Goal: Information Seeking & Learning: Learn about a topic

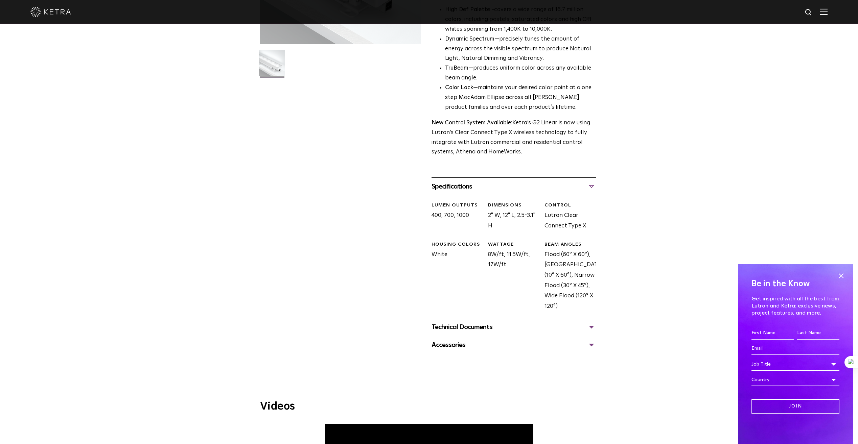
scroll to position [167, 0]
click at [588, 332] on div "Technical Documents" at bounding box center [514, 327] width 165 height 11
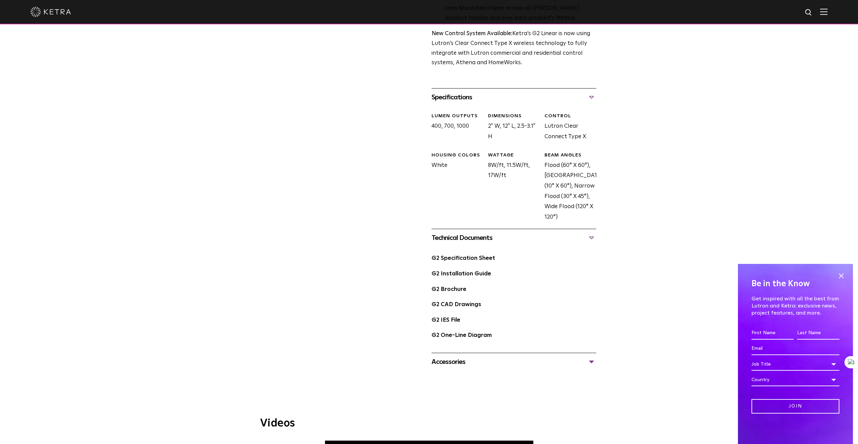
scroll to position [257, 0]
click at [453, 364] on div "Accessories" at bounding box center [514, 361] width 165 height 11
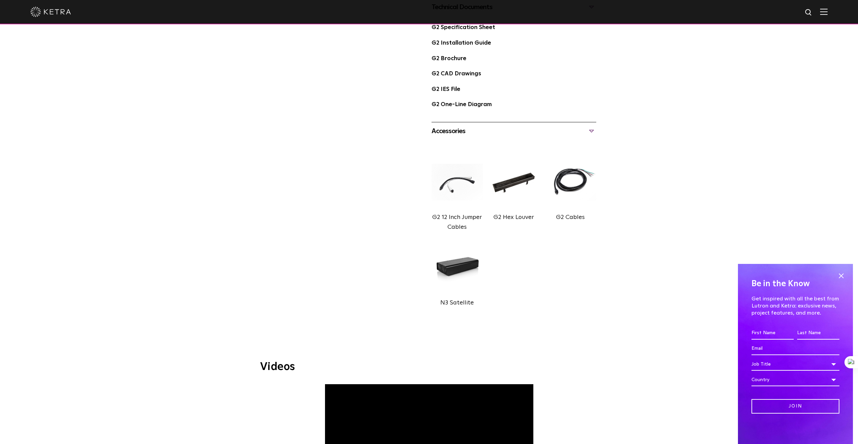
scroll to position [493, 0]
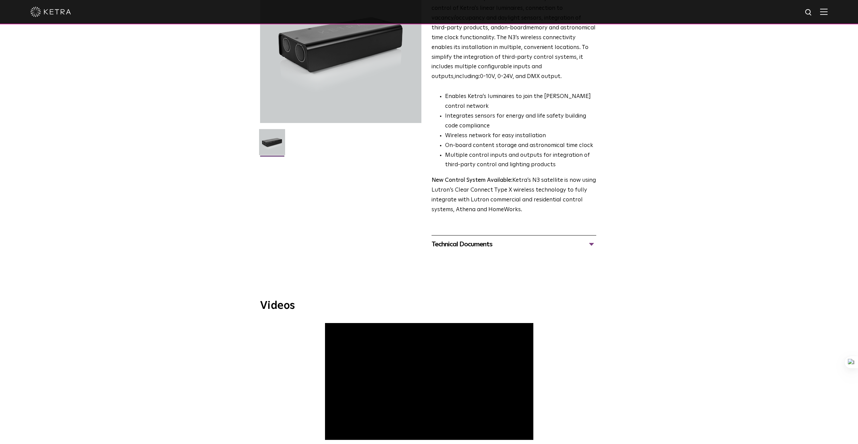
click at [474, 245] on div "Technical Documents" at bounding box center [514, 244] width 165 height 11
